Goal: Task Accomplishment & Management: Use online tool/utility

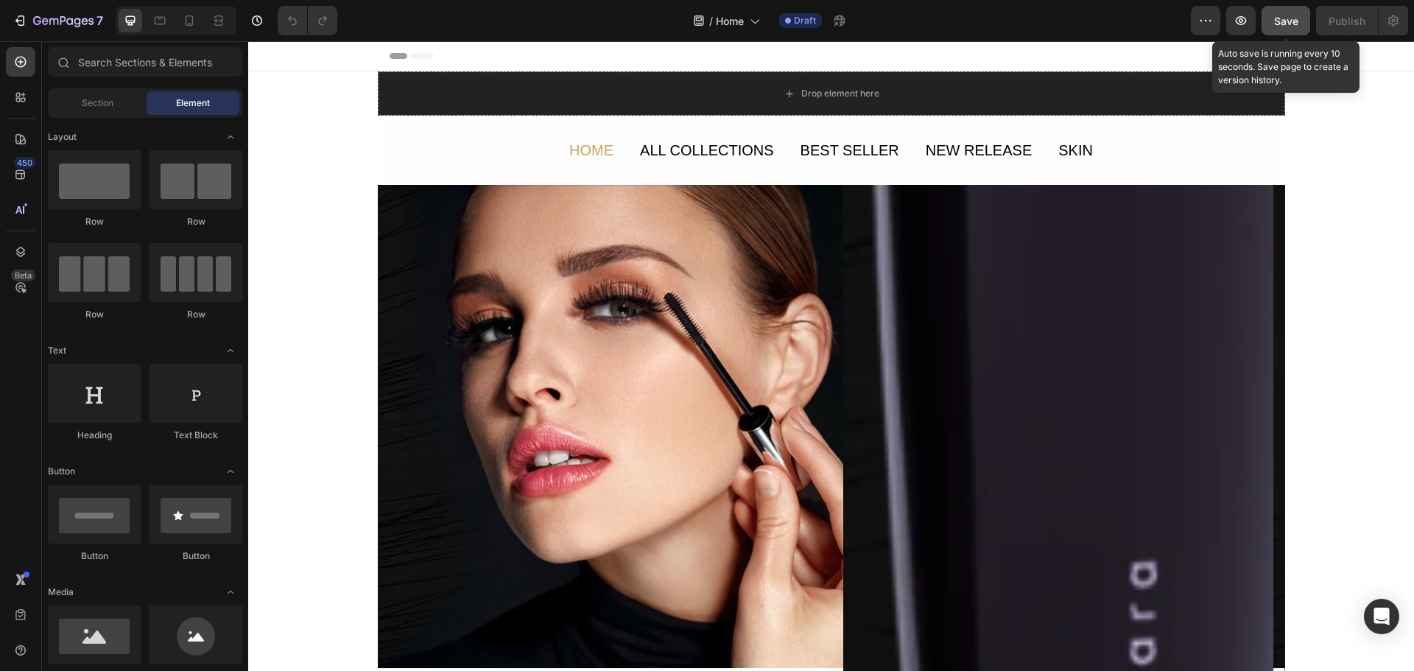
click at [1282, 27] on span "Save" at bounding box center [1286, 21] width 24 height 13
drag, startPoint x: 1346, startPoint y: 134, endPoint x: 1349, endPoint y: 141, distance: 7.7
drag, startPoint x: 1353, startPoint y: 147, endPoint x: 1302, endPoint y: 222, distance: 90.7
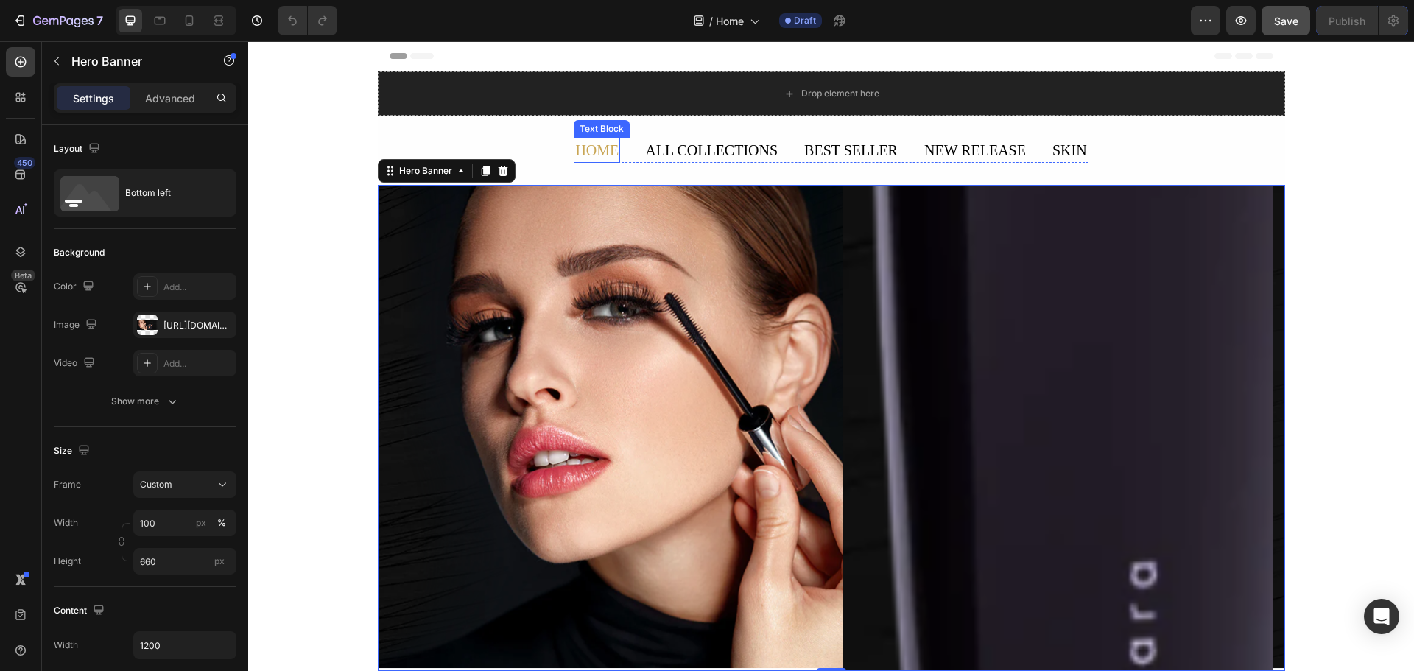
click at [589, 153] on div "HOME" at bounding box center [597, 150] width 46 height 25
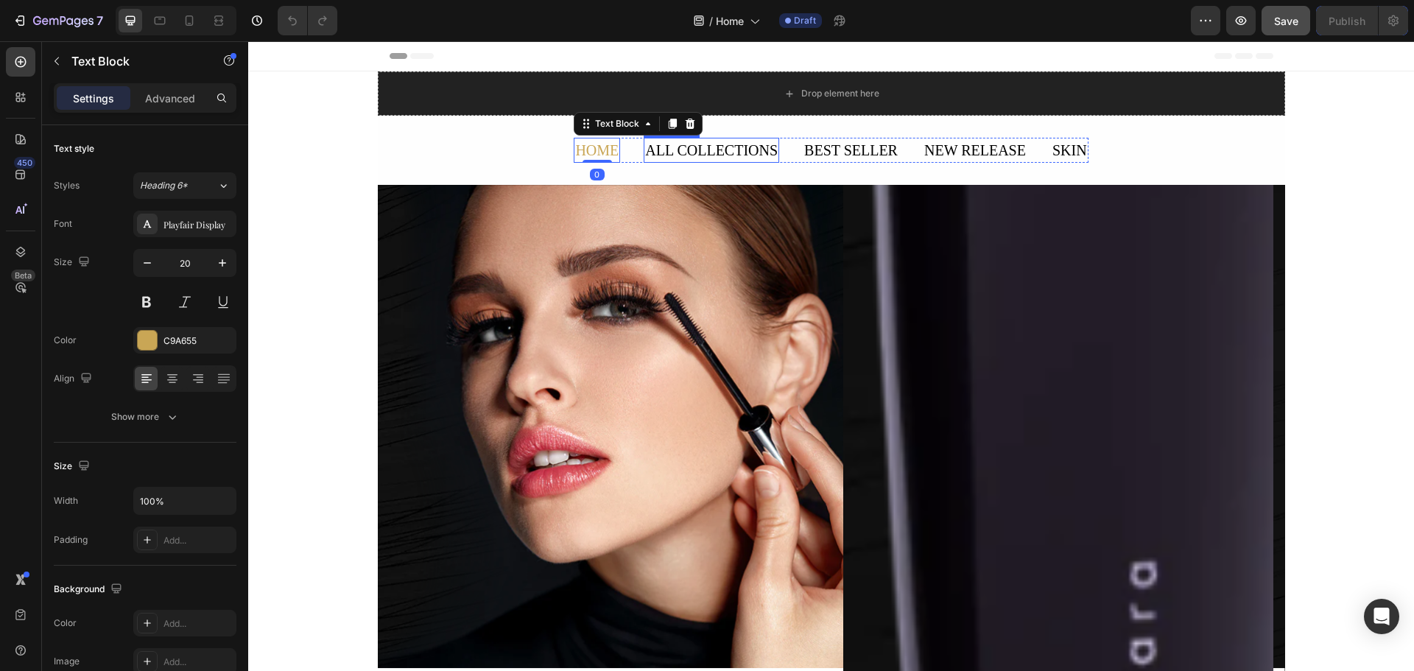
click at [653, 147] on div "ALL COLLECTIONS" at bounding box center [712, 150] width 136 height 25
click at [742, 149] on div "ALL COLLECTIONS" at bounding box center [712, 150] width 136 height 25
click at [742, 149] on p "ALL COLLECTIONS" at bounding box center [711, 150] width 133 height 22
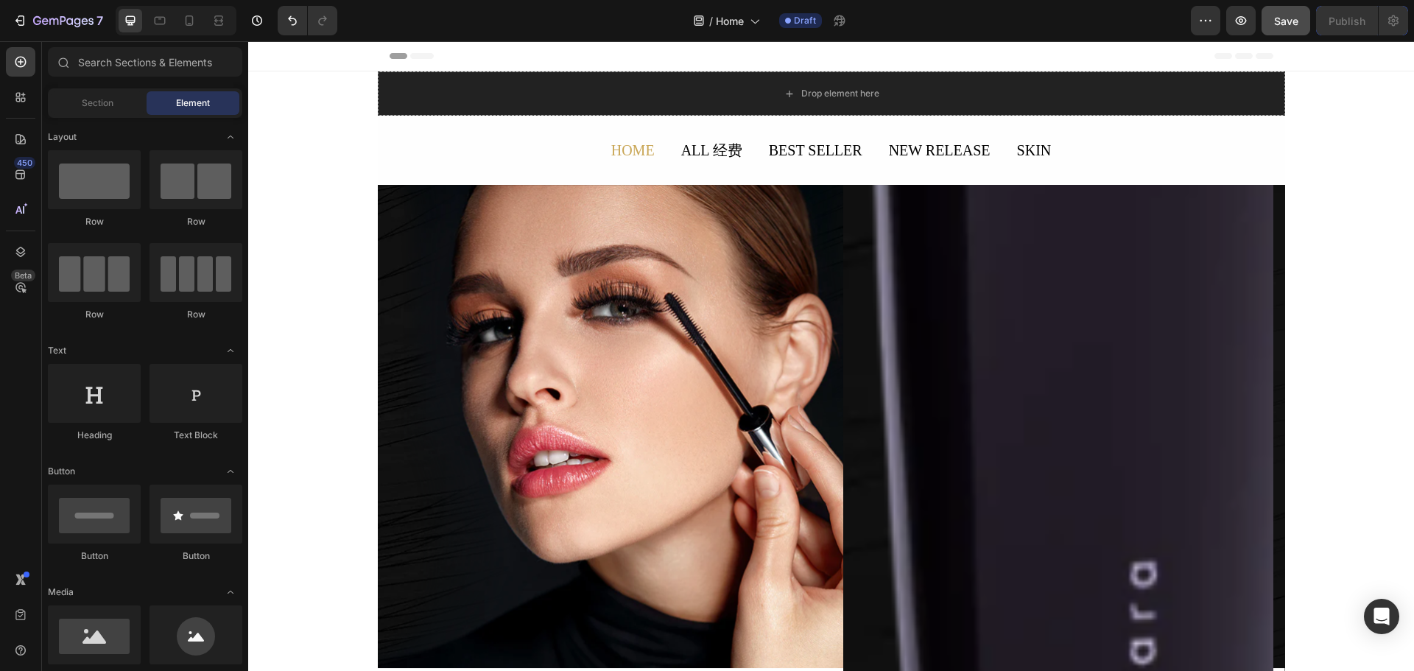
click at [1279, 27] on span "Save" at bounding box center [1286, 21] width 24 height 13
